Goal: Check status: Check status

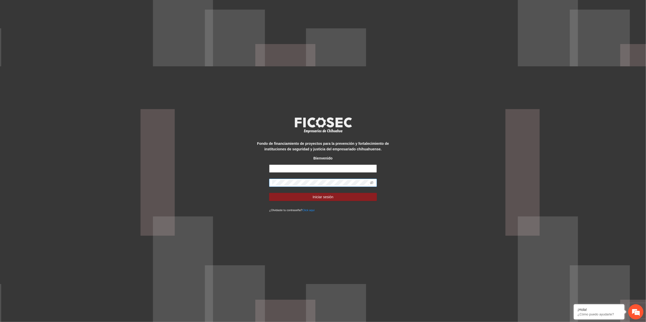
type input "**********"
click at [111, 139] on div "**********" at bounding box center [323, 161] width 646 height 322
click at [269, 193] on button "Iniciar sesión" at bounding box center [323, 197] width 108 height 8
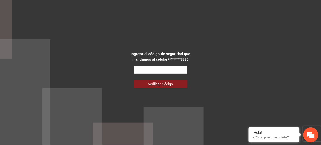
click at [146, 70] on input "text" at bounding box center [160, 70] width 53 height 8
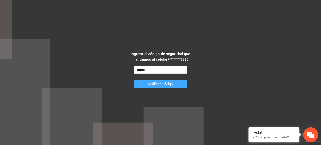
type input "******"
click at [156, 84] on span "Verificar Código" at bounding box center [160, 84] width 25 height 6
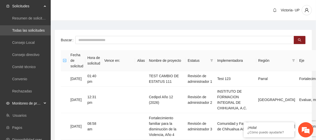
click at [34, 99] on span "Monitoreo de proyectos" at bounding box center [27, 103] width 30 height 10
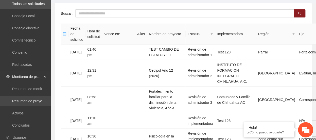
scroll to position [34, 0]
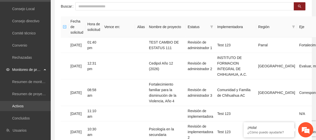
click at [12, 108] on link "Activos" at bounding box center [17, 106] width 11 height 4
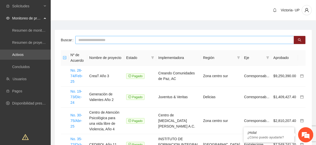
click at [87, 42] on input "text" at bounding box center [184, 40] width 219 height 8
drag, startPoint x: 124, startPoint y: 38, endPoint x: 126, endPoint y: 41, distance: 3.6
click at [127, 40] on input "text" at bounding box center [184, 40] width 219 height 8
type input "*******"
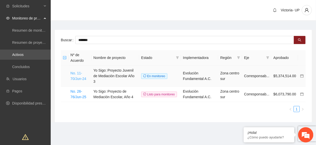
click at [77, 74] on link "No. 11-70/Jun-24" at bounding box center [78, 76] width 16 height 10
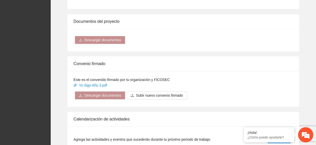
scroll to position [541, 0]
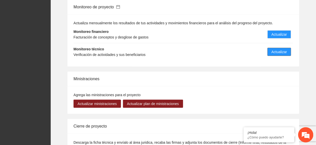
click at [282, 55] on span "Actualizar" at bounding box center [279, 52] width 15 height 6
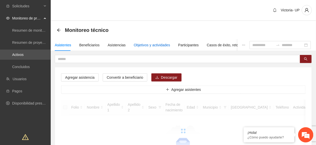
click at [150, 45] on div "Objetivos y actividades" at bounding box center [152, 45] width 36 height 6
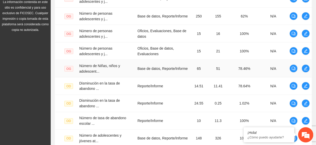
scroll to position [218, 0]
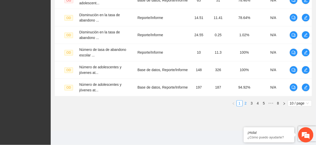
click at [244, 103] on link "2" at bounding box center [246, 104] width 6 height 6
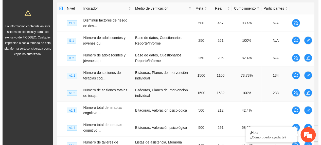
scroll to position [117, 0]
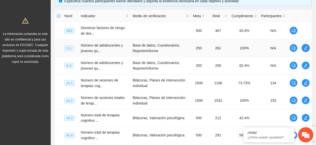
drag, startPoint x: 305, startPoint y: 46, endPoint x: 303, endPoint y: 48, distance: 2.7
click at [304, 47] on button "button" at bounding box center [306, 48] width 8 height 8
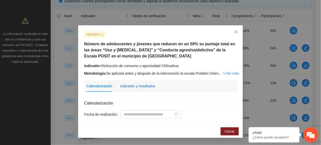
drag, startPoint x: 135, startPoint y: 84, endPoint x: 133, endPoint y: 88, distance: 4.3
click at [135, 85] on div "Indicador y resultados" at bounding box center [137, 86] width 35 height 6
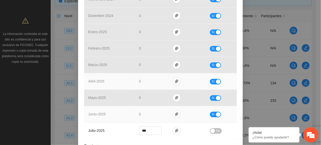
scroll to position [253, 0]
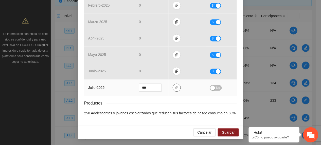
click at [175, 88] on icon "paper-clip" at bounding box center [177, 88] width 4 height 4
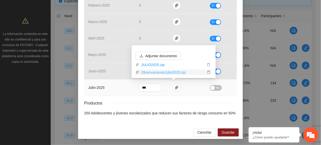
click at [158, 72] on link "ObservacionesJulio2025.zip" at bounding box center [172, 73] width 66 height 6
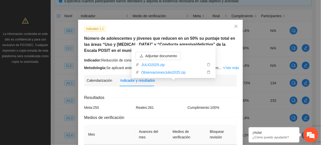
scroll to position [0, 0]
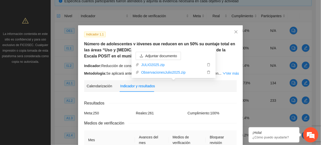
click at [106, 61] on div "Indicador 1.1 Número de adolescentes y jóvenes que reducen en un 50% su puntaje…" at bounding box center [160, 53] width 156 height 45
